Goal: Find specific page/section: Find specific page/section

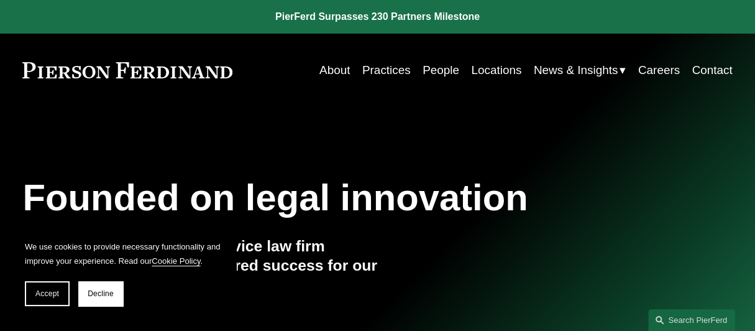
click at [432, 65] on link "People" at bounding box center [441, 70] width 37 height 24
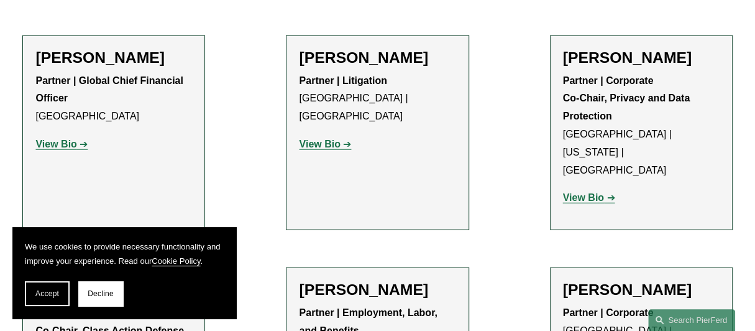
scroll to position [9961, 0]
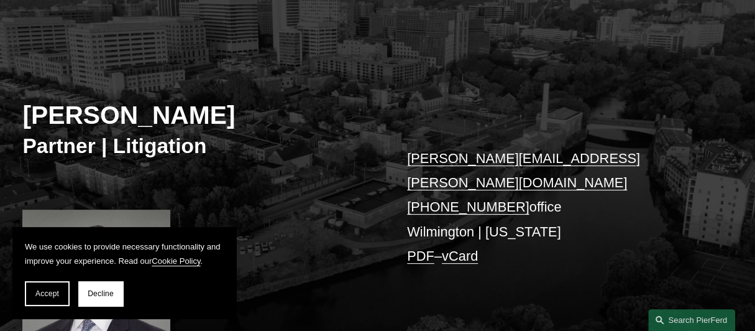
scroll to position [186, 0]
